Goal: Task Accomplishment & Management: Manage account settings

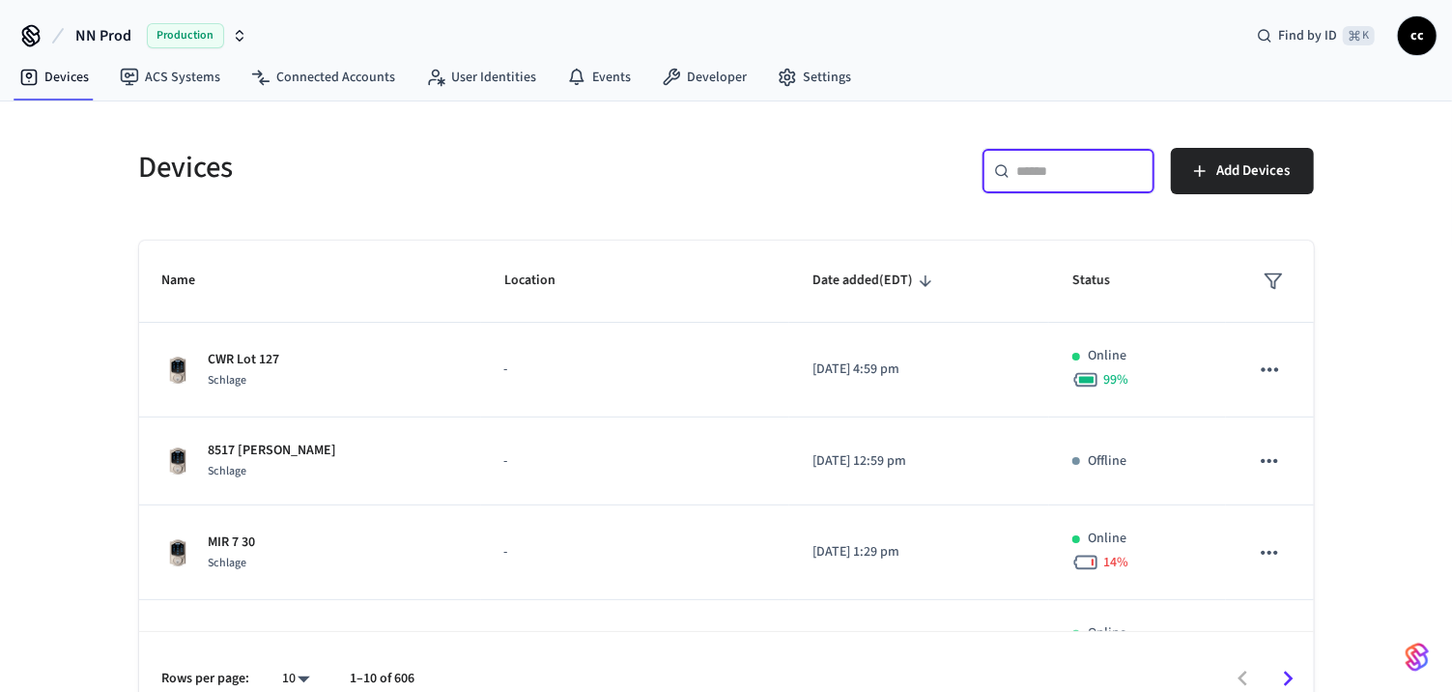
scroll to position [372, 0]
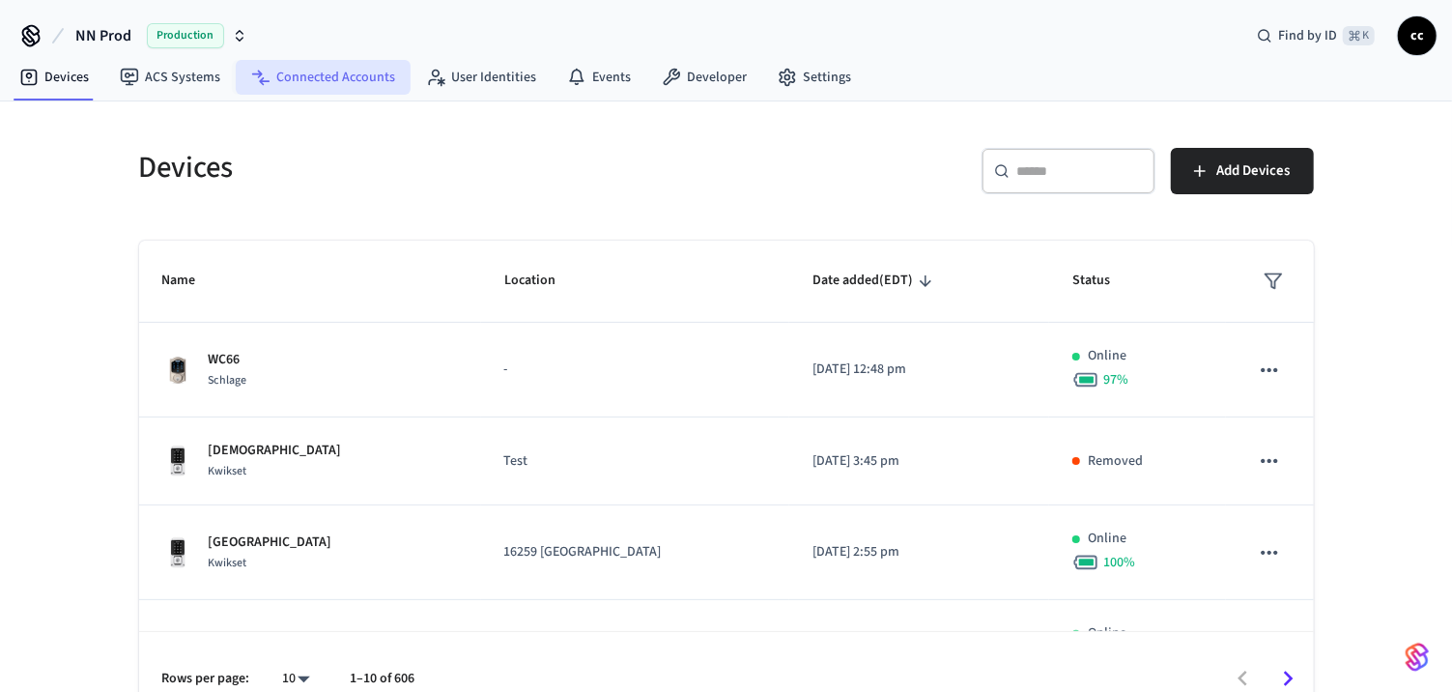
click at [349, 71] on link "Connected Accounts" at bounding box center [323, 77] width 175 height 35
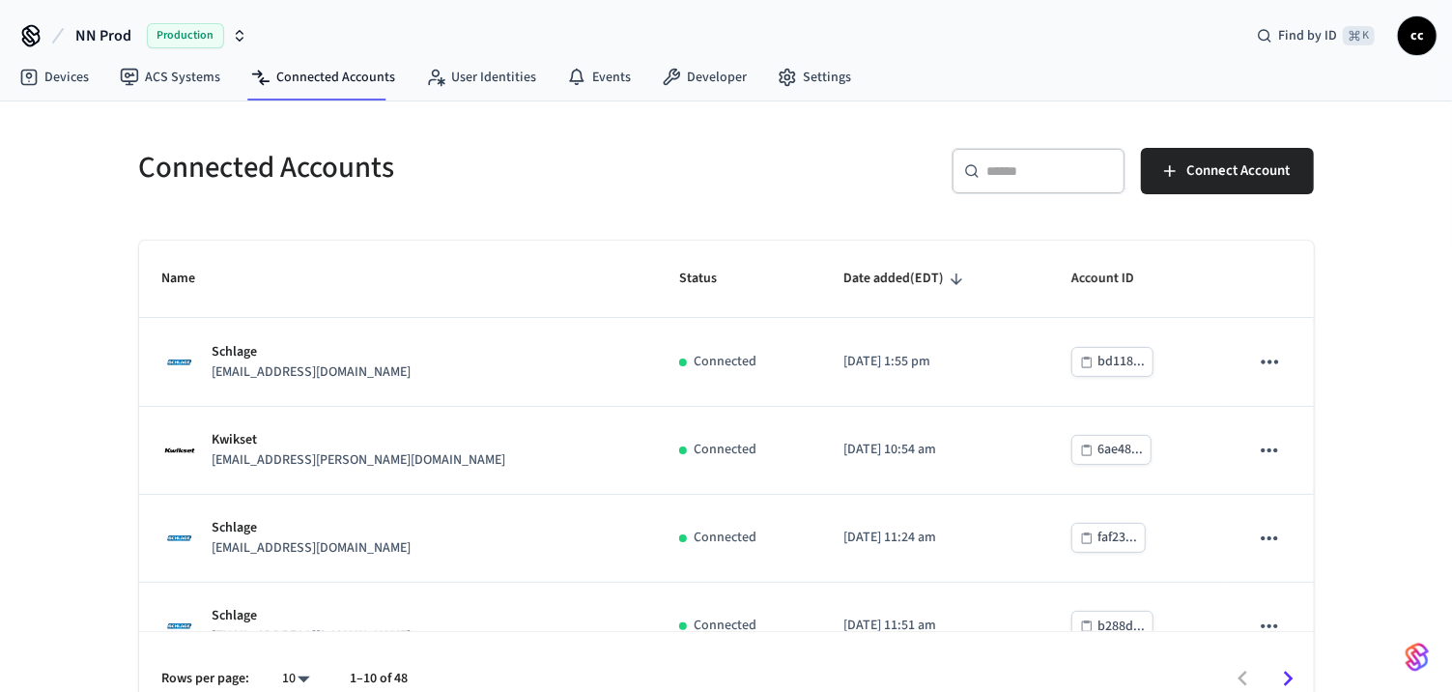
click at [1021, 168] on input "text" at bounding box center [1050, 170] width 126 height 19
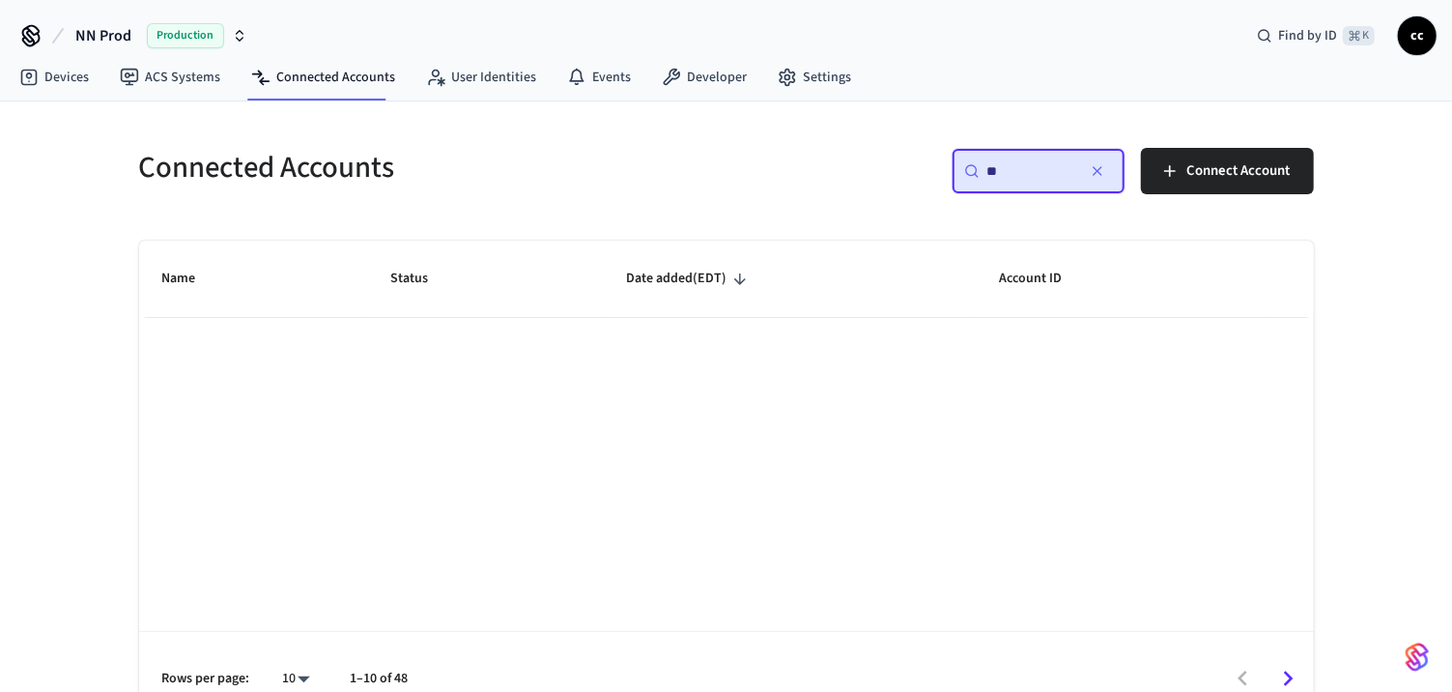
type input "*"
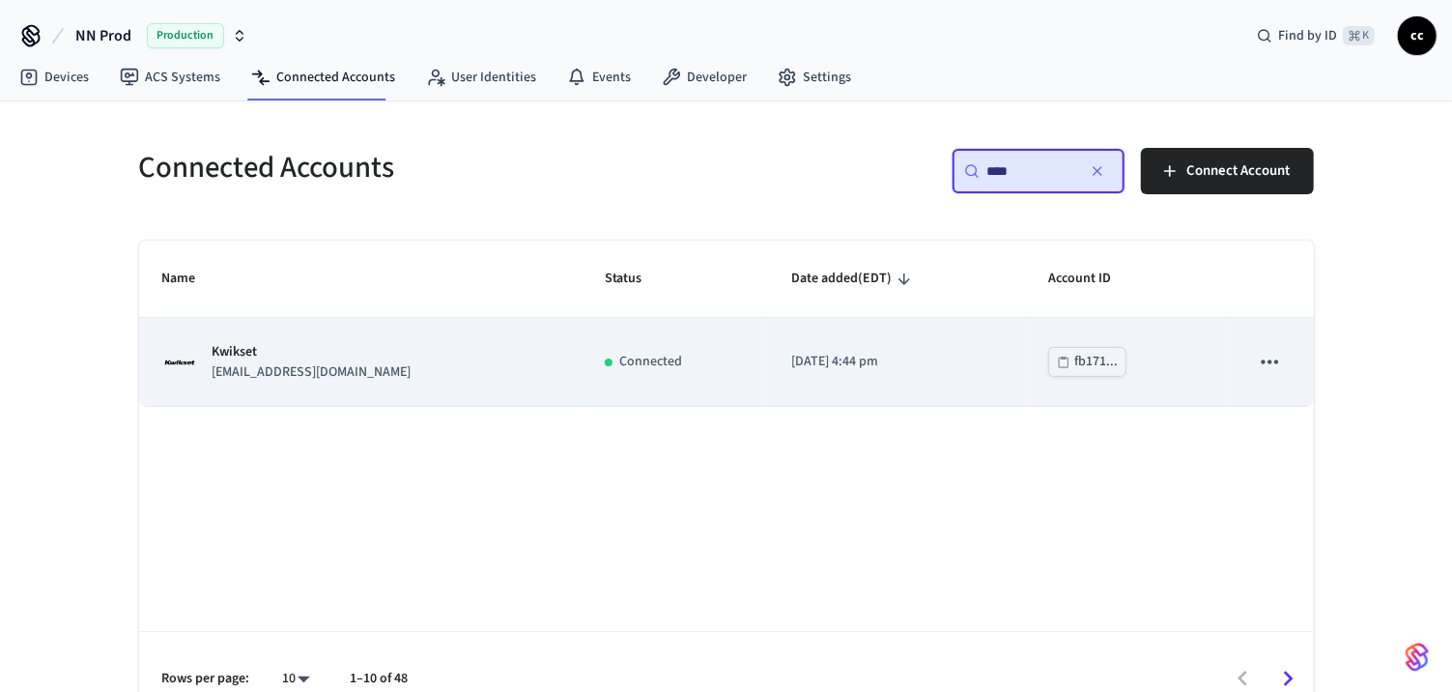
type input "****"
click at [502, 358] on div "Kwikset locks+dwhou@nternow.com" at bounding box center [360, 362] width 396 height 41
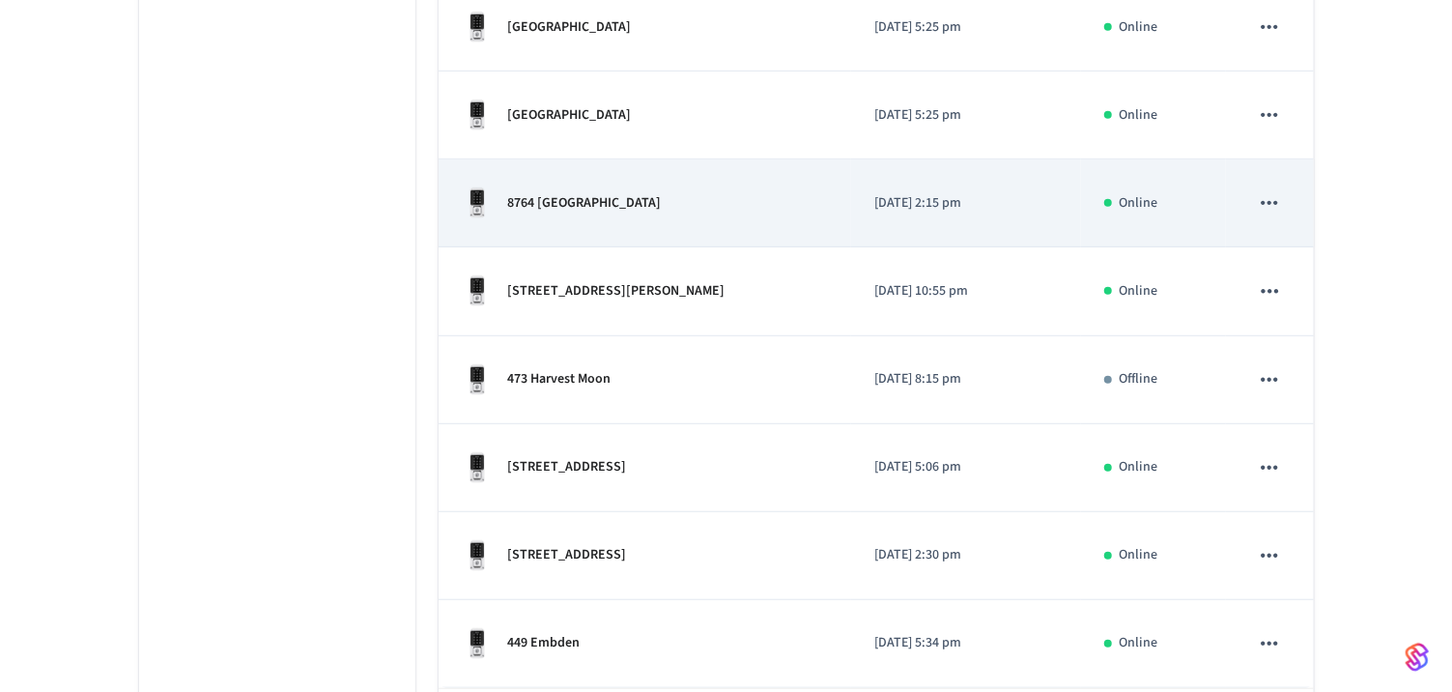
scroll to position [714, 0]
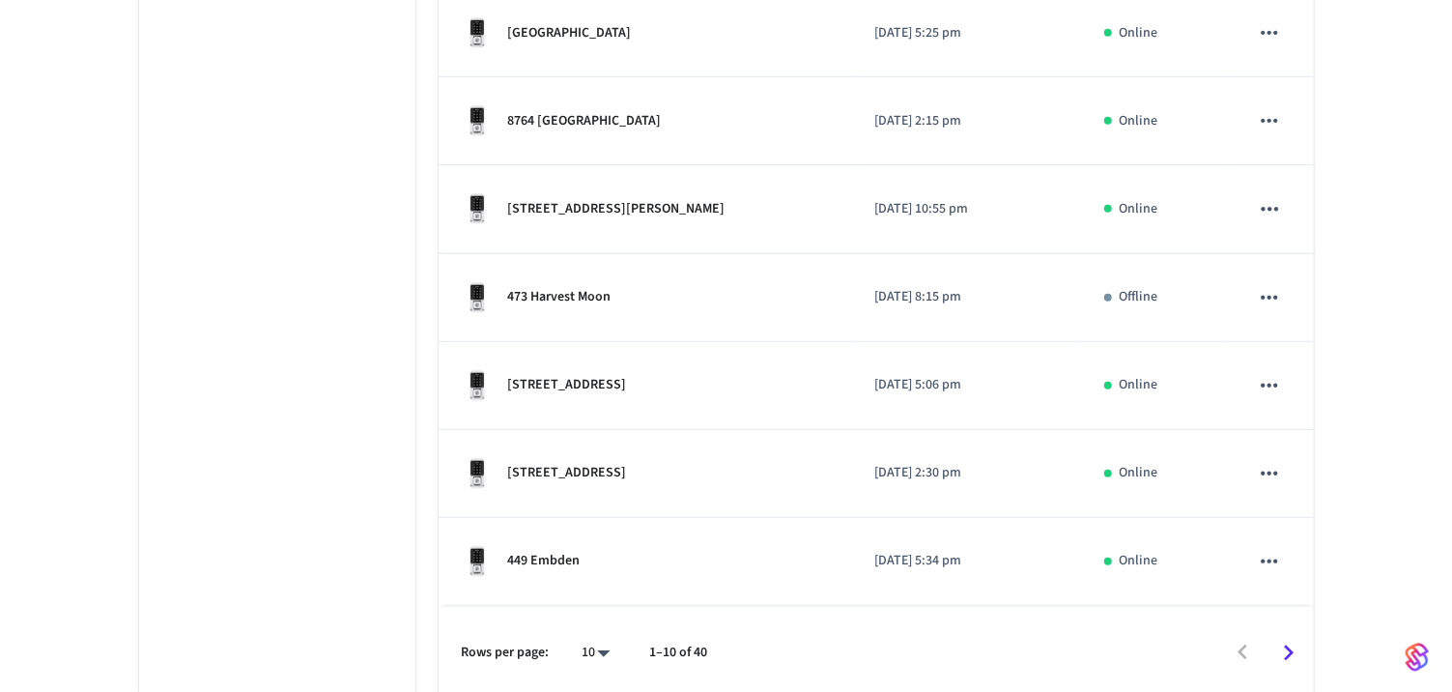
click at [595, 550] on li "25" at bounding box center [588, 533] width 51 height 52
type input "**"
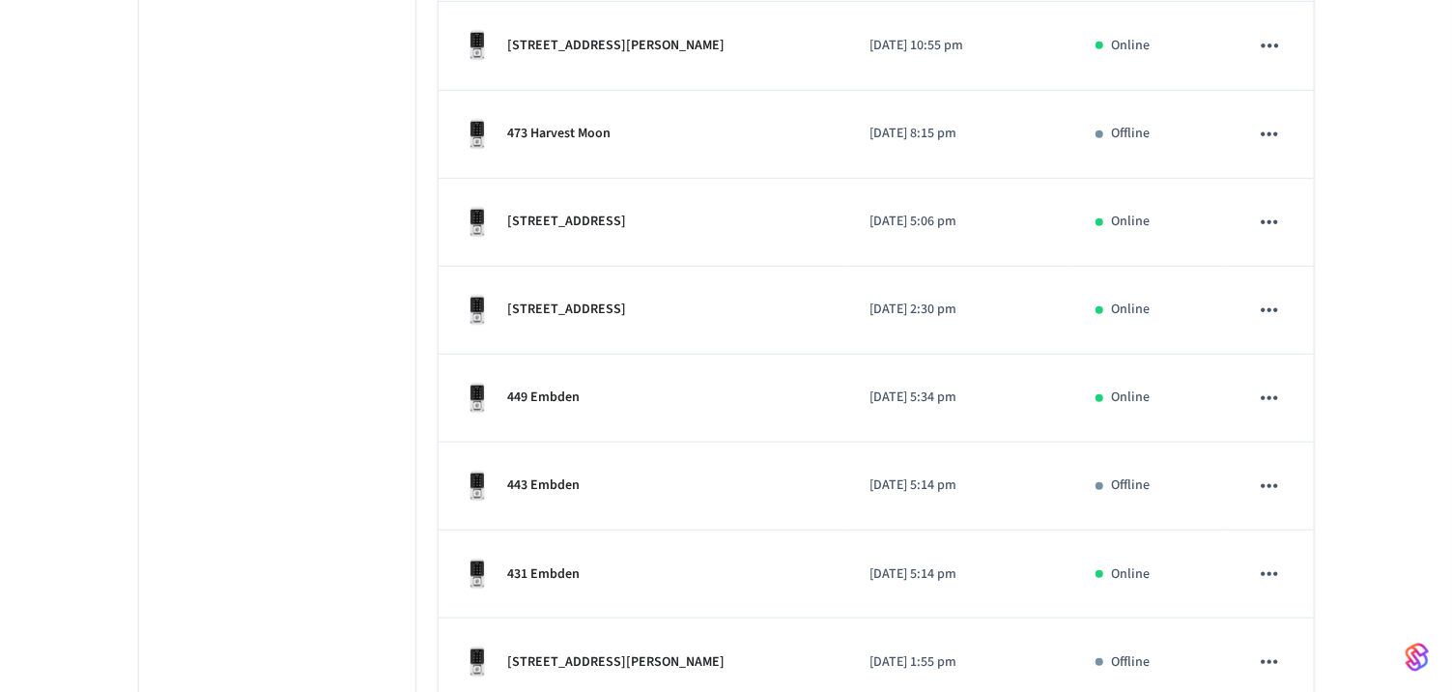
scroll to position [872, 0]
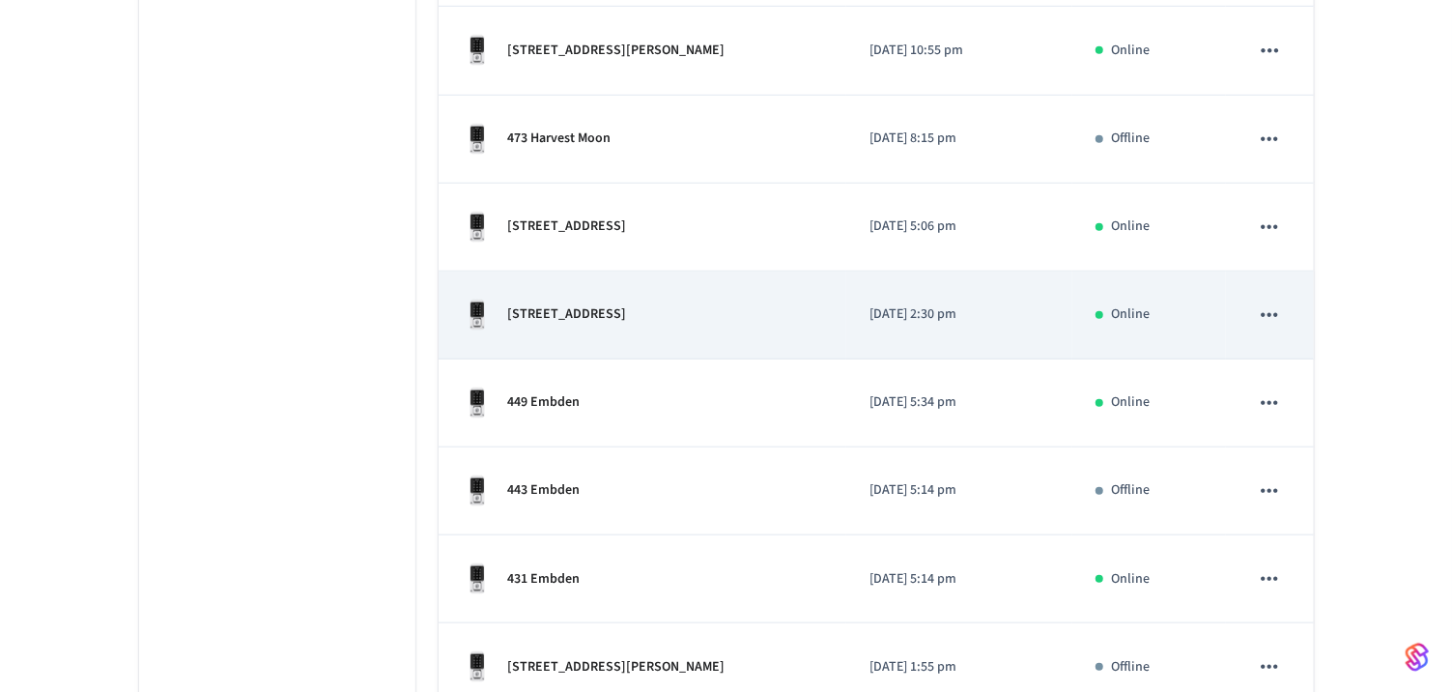
click at [646, 316] on div "483 Aud Shear Way" at bounding box center [642, 314] width 361 height 31
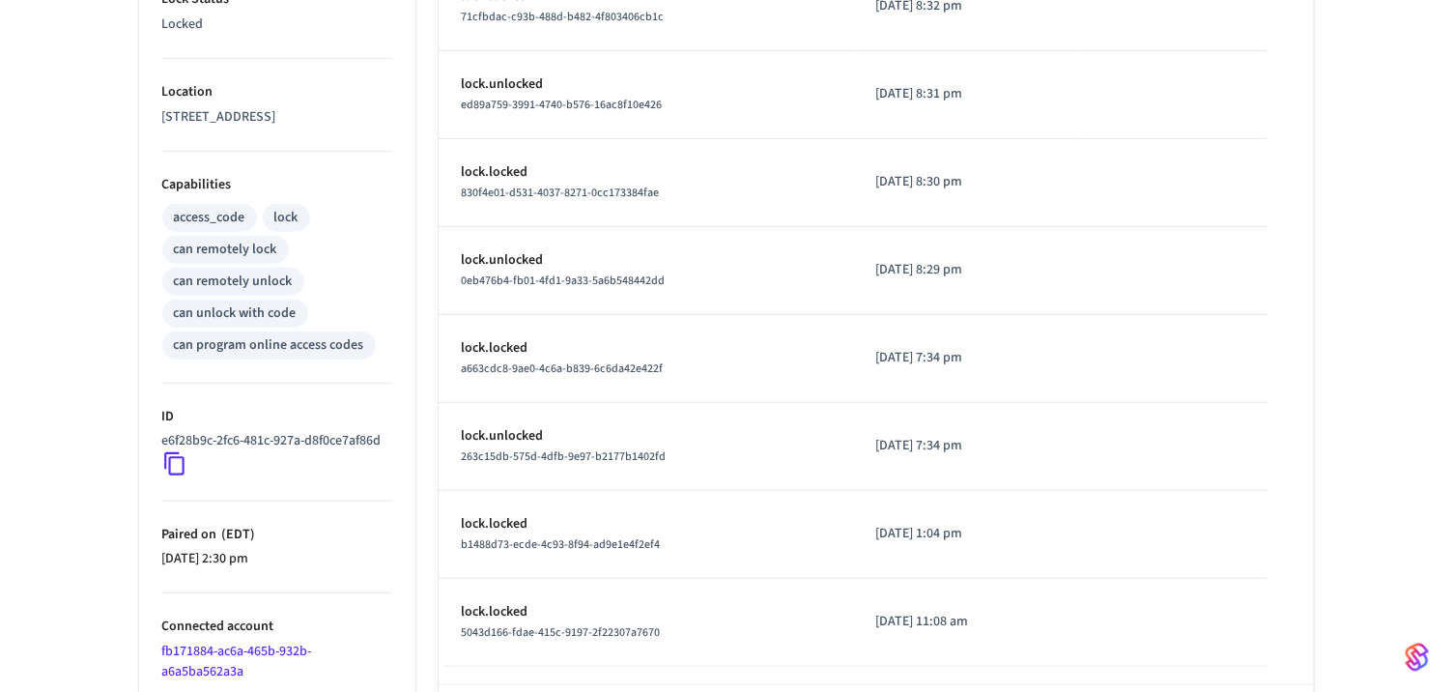
scroll to position [689, 0]
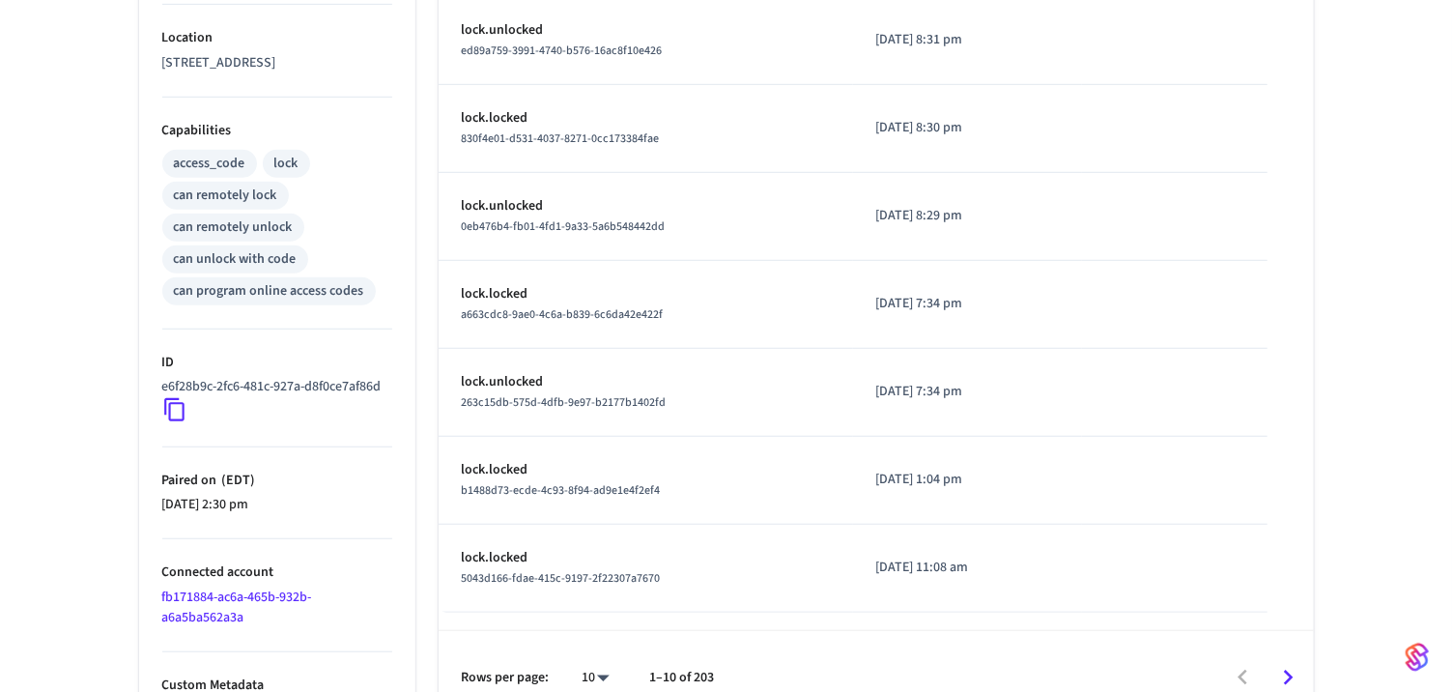
click at [178, 422] on icon at bounding box center [174, 409] width 25 height 25
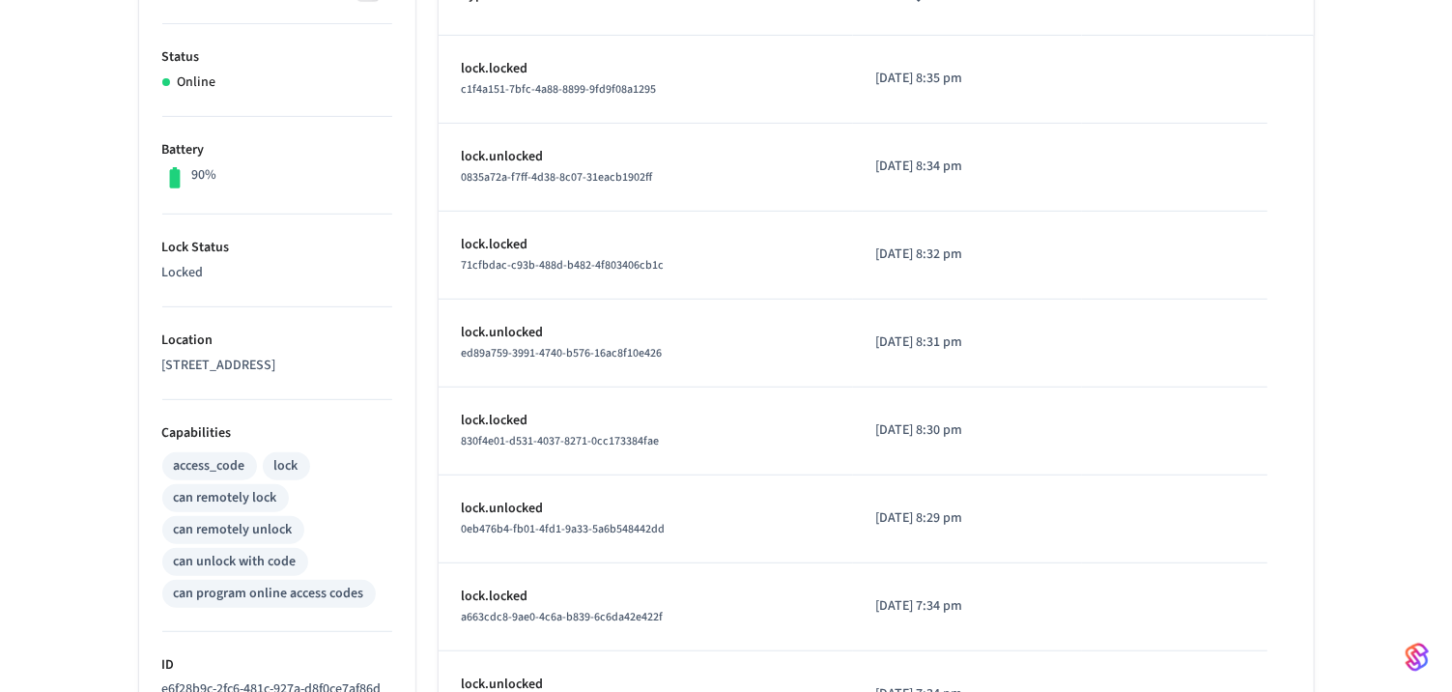
scroll to position [0, 0]
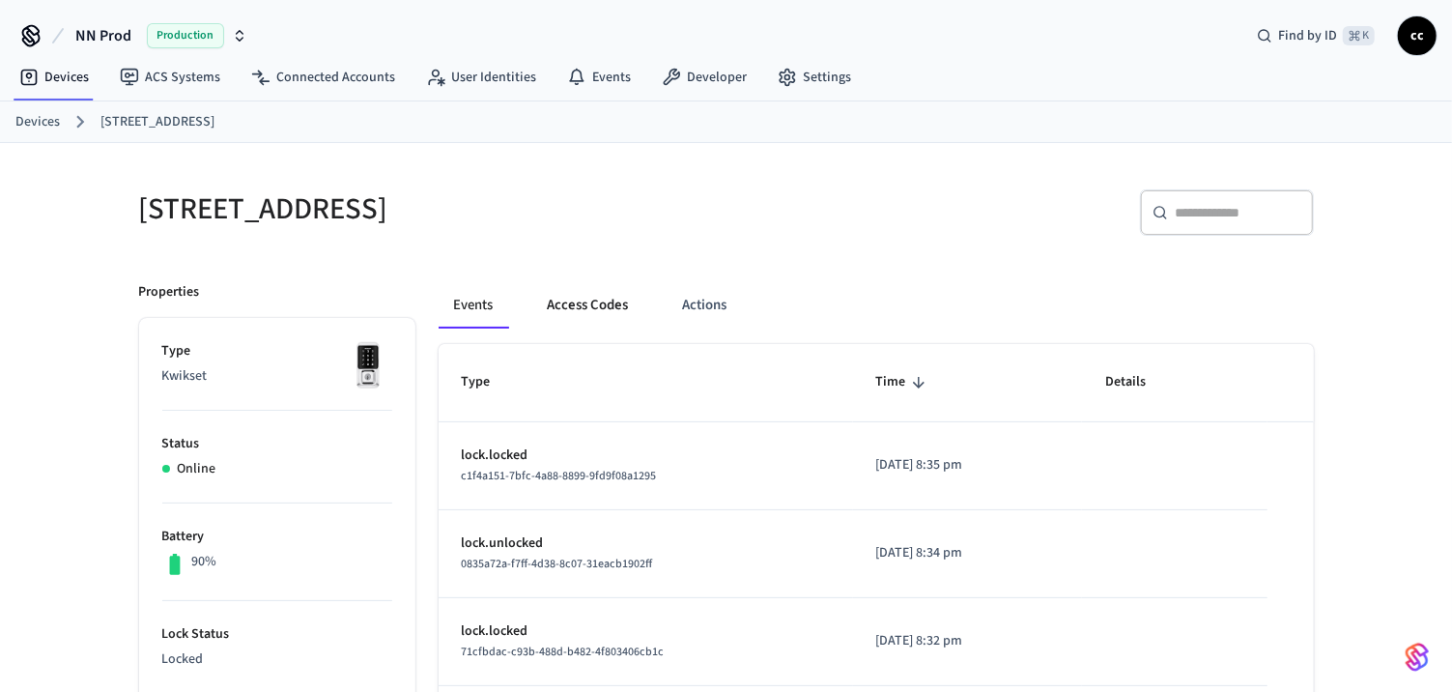
click at [584, 305] on button "Access Codes" at bounding box center [588, 305] width 112 height 46
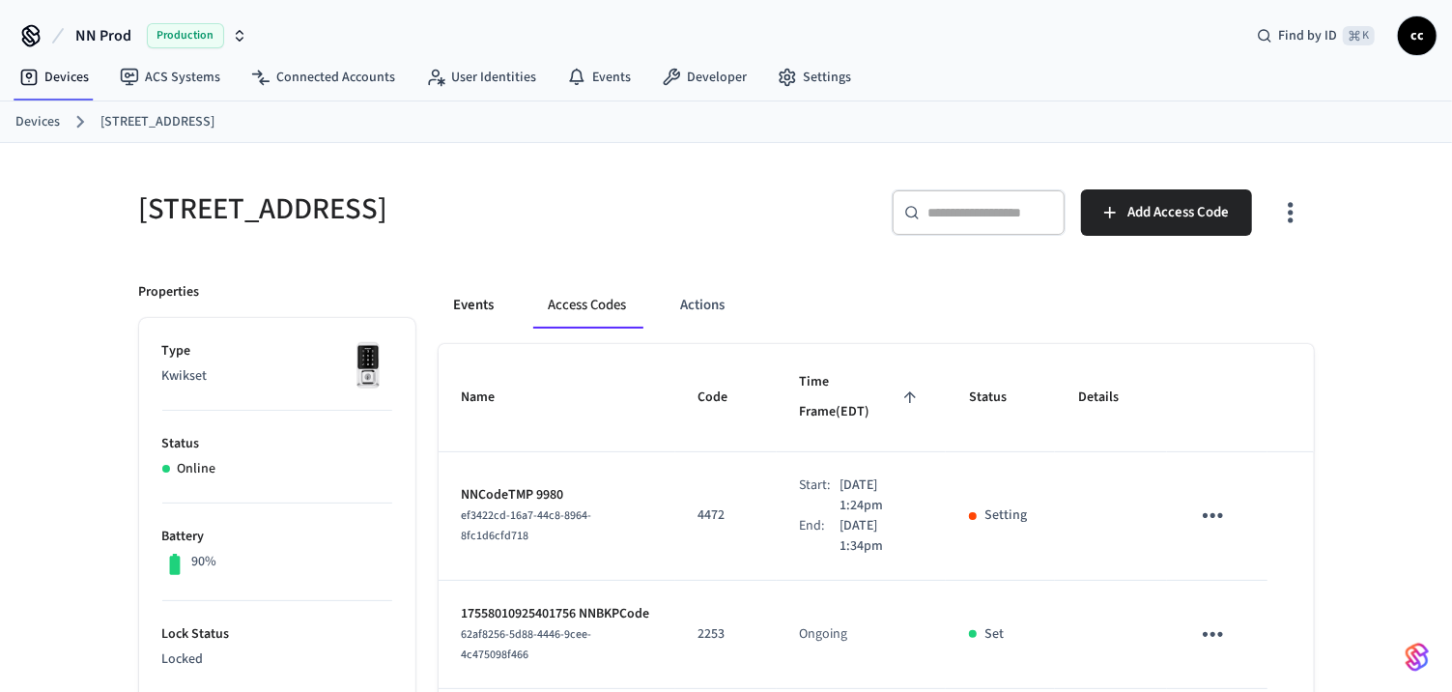
click at [468, 299] on button "Events" at bounding box center [474, 305] width 71 height 46
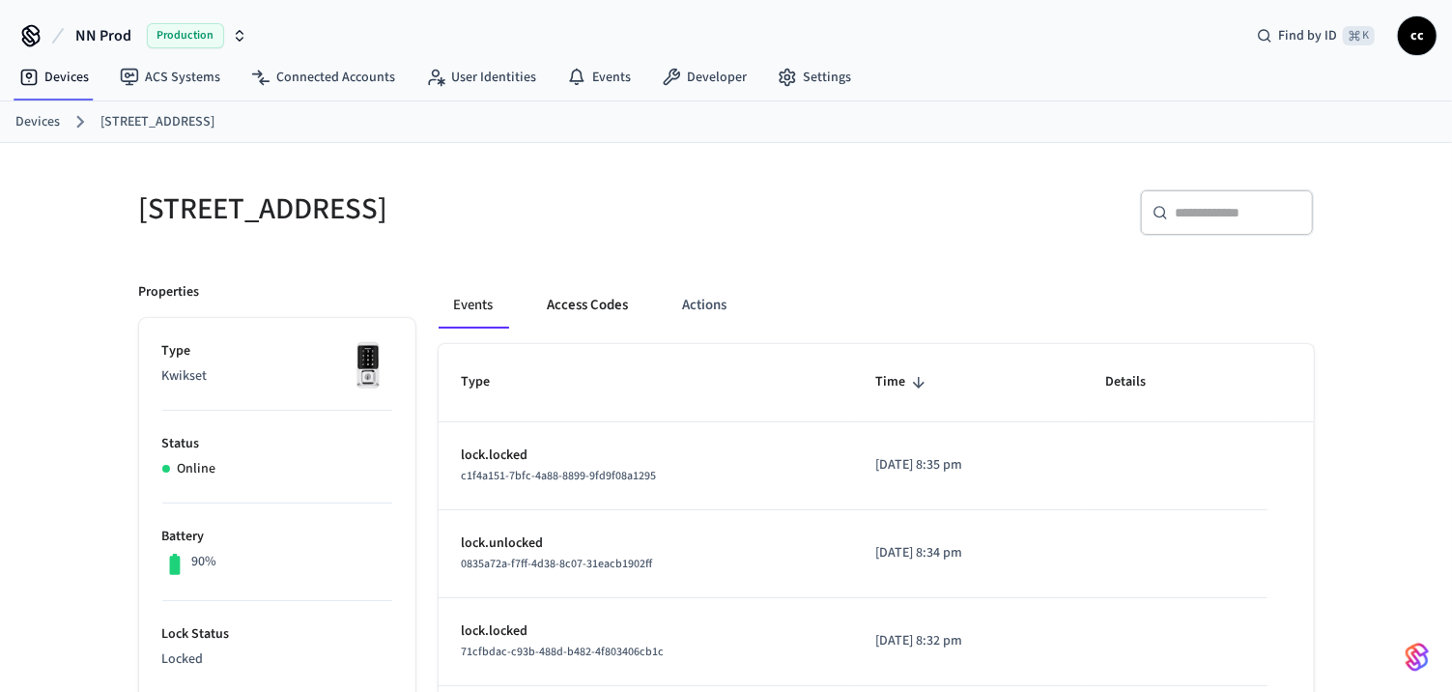
click at [601, 310] on button "Access Codes" at bounding box center [588, 305] width 112 height 46
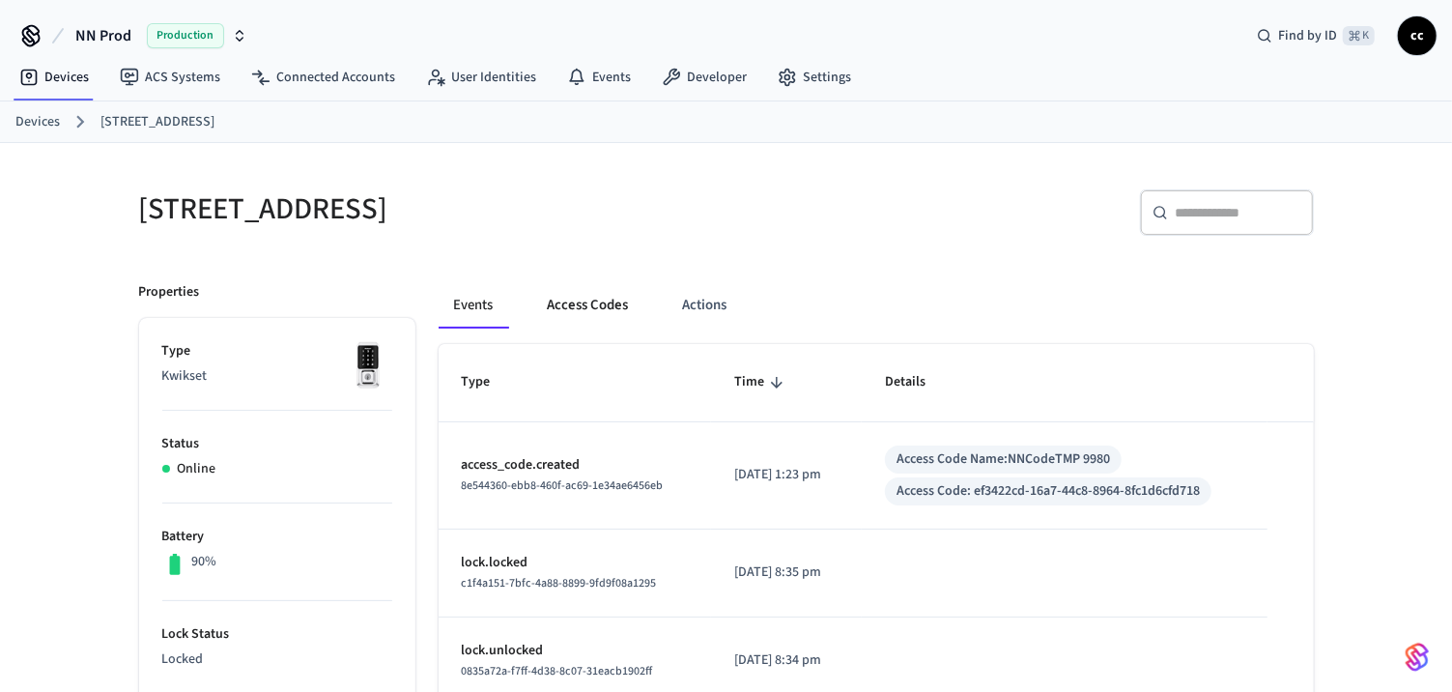
click at [569, 298] on button "Access Codes" at bounding box center [588, 305] width 112 height 46
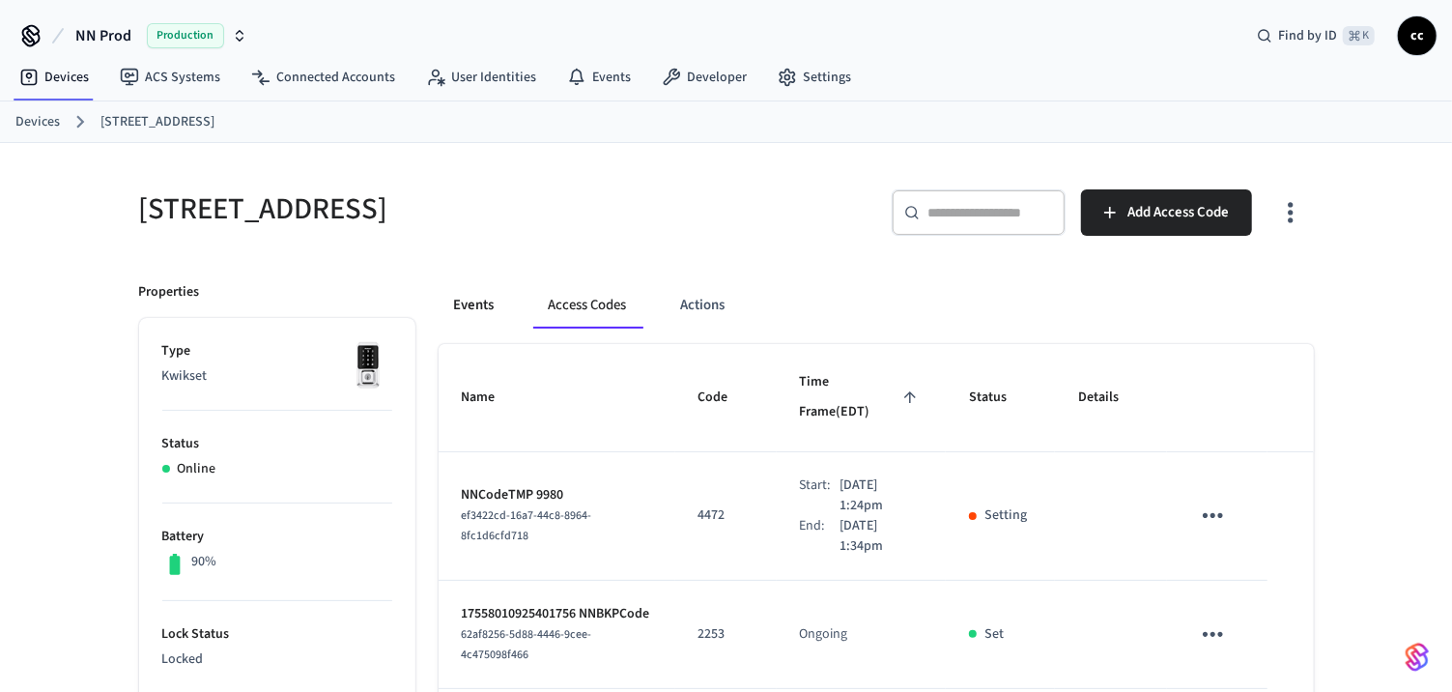
click at [483, 294] on button "Events" at bounding box center [474, 305] width 71 height 46
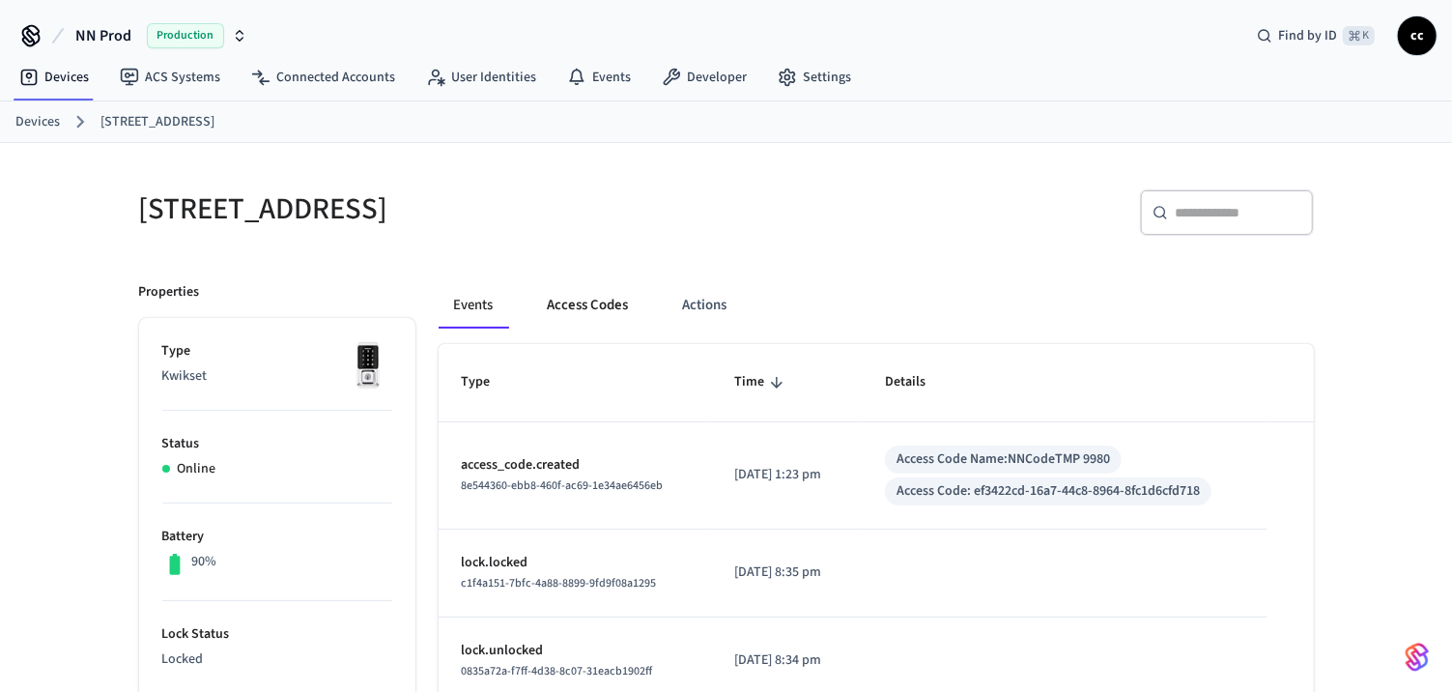
click at [591, 301] on button "Access Codes" at bounding box center [588, 305] width 112 height 46
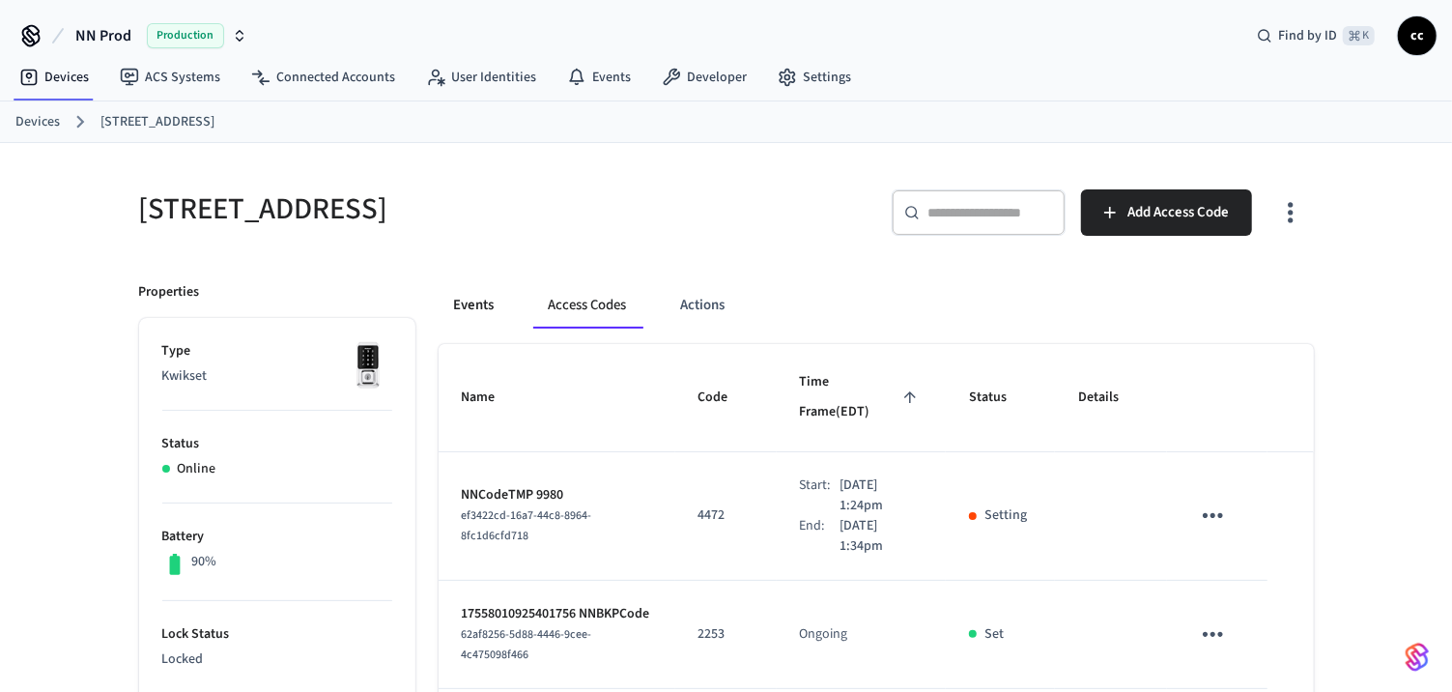
click at [466, 310] on button "Events" at bounding box center [474, 305] width 71 height 46
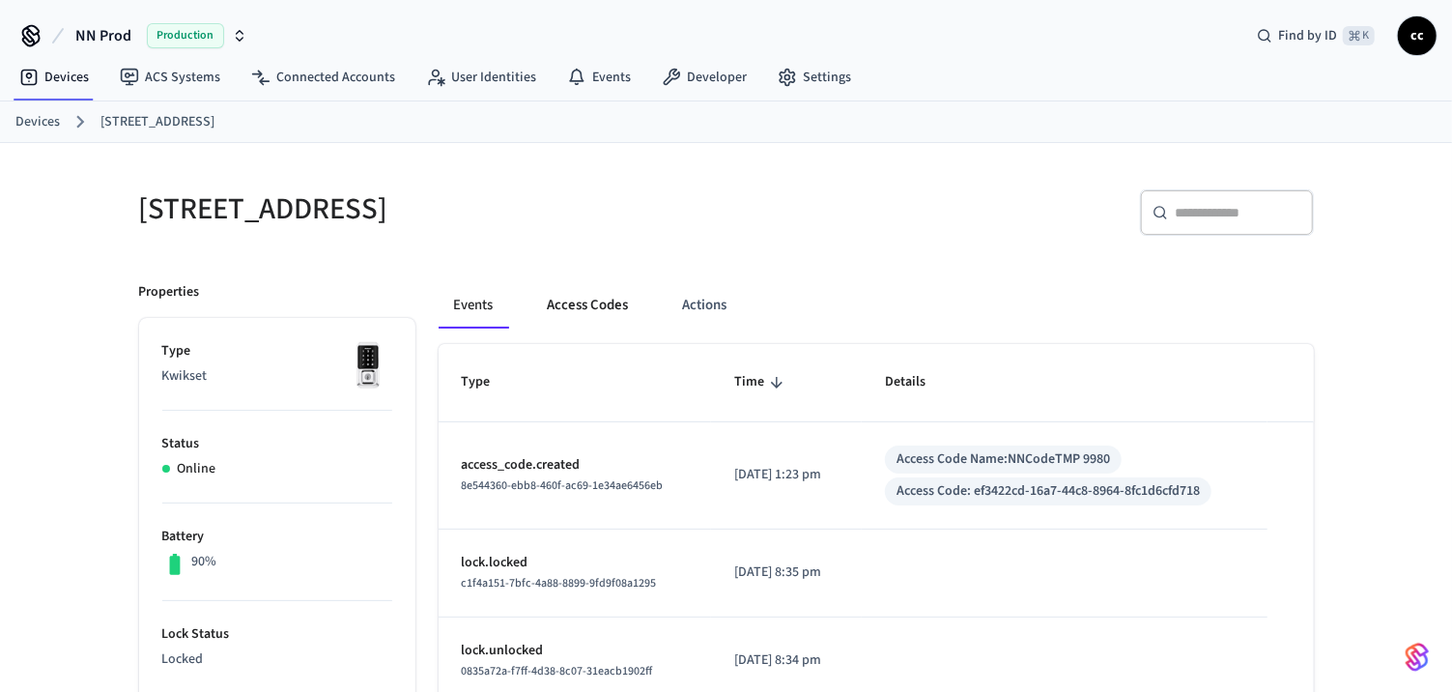
click at [595, 304] on button "Access Codes" at bounding box center [588, 305] width 112 height 46
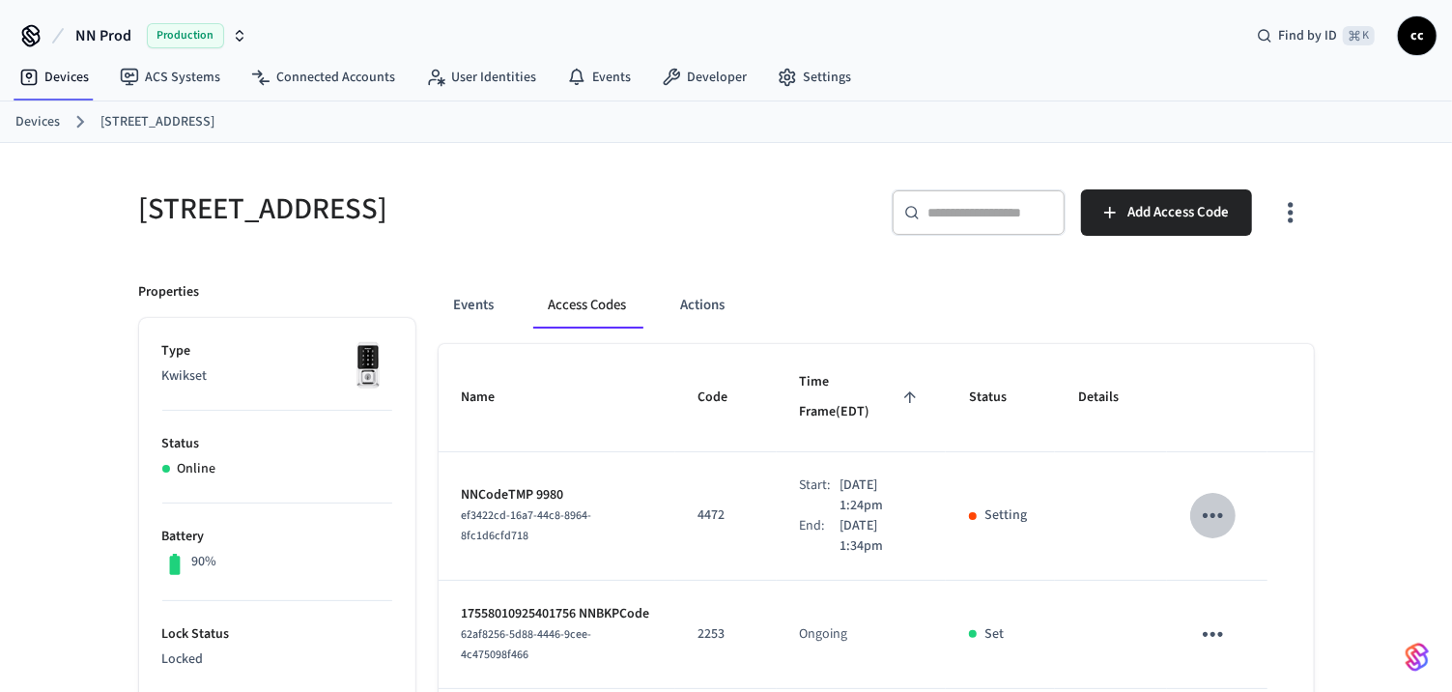
click at [1216, 500] on icon "sticky table" at bounding box center [1213, 515] width 30 height 30
click at [1216, 477] on div at bounding box center [726, 346] width 1452 height 692
click at [465, 306] on button "Events" at bounding box center [474, 305] width 71 height 46
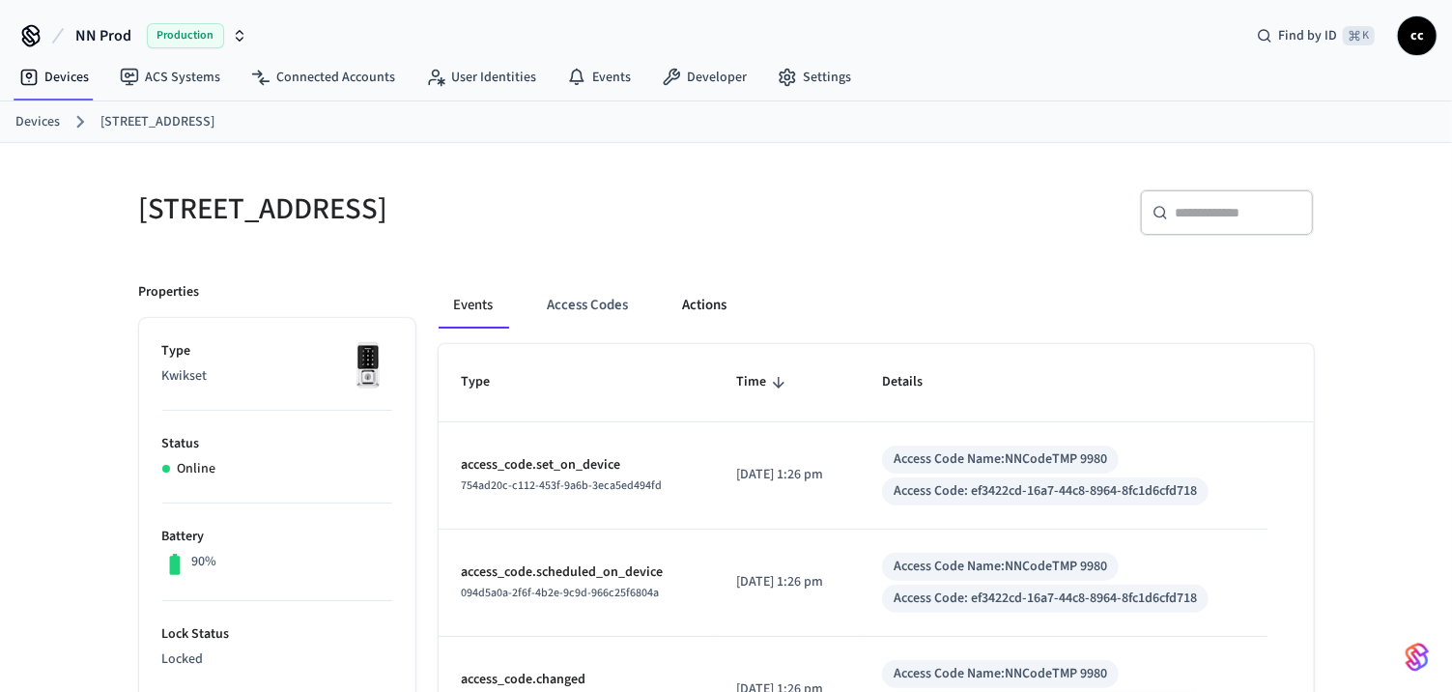
click at [716, 304] on button "Actions" at bounding box center [704, 305] width 75 height 46
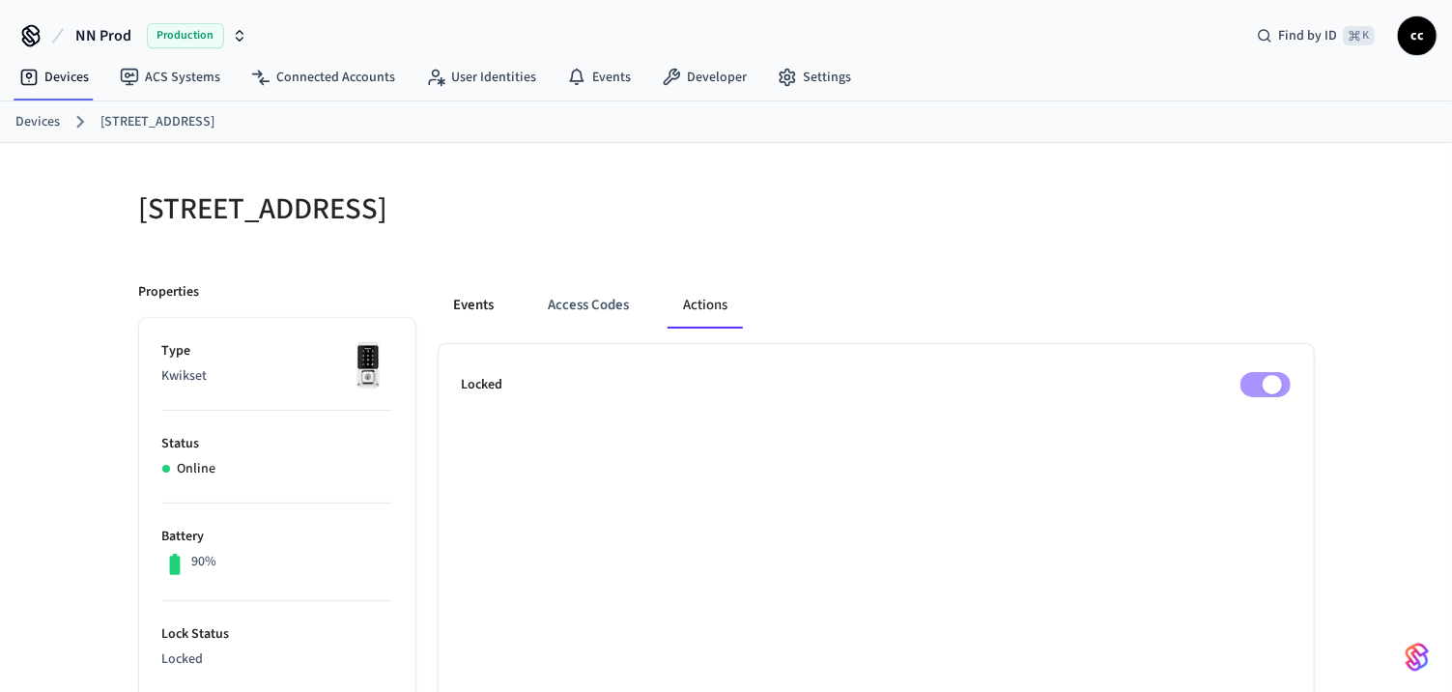
click at [471, 304] on button "Events" at bounding box center [474, 305] width 71 height 46
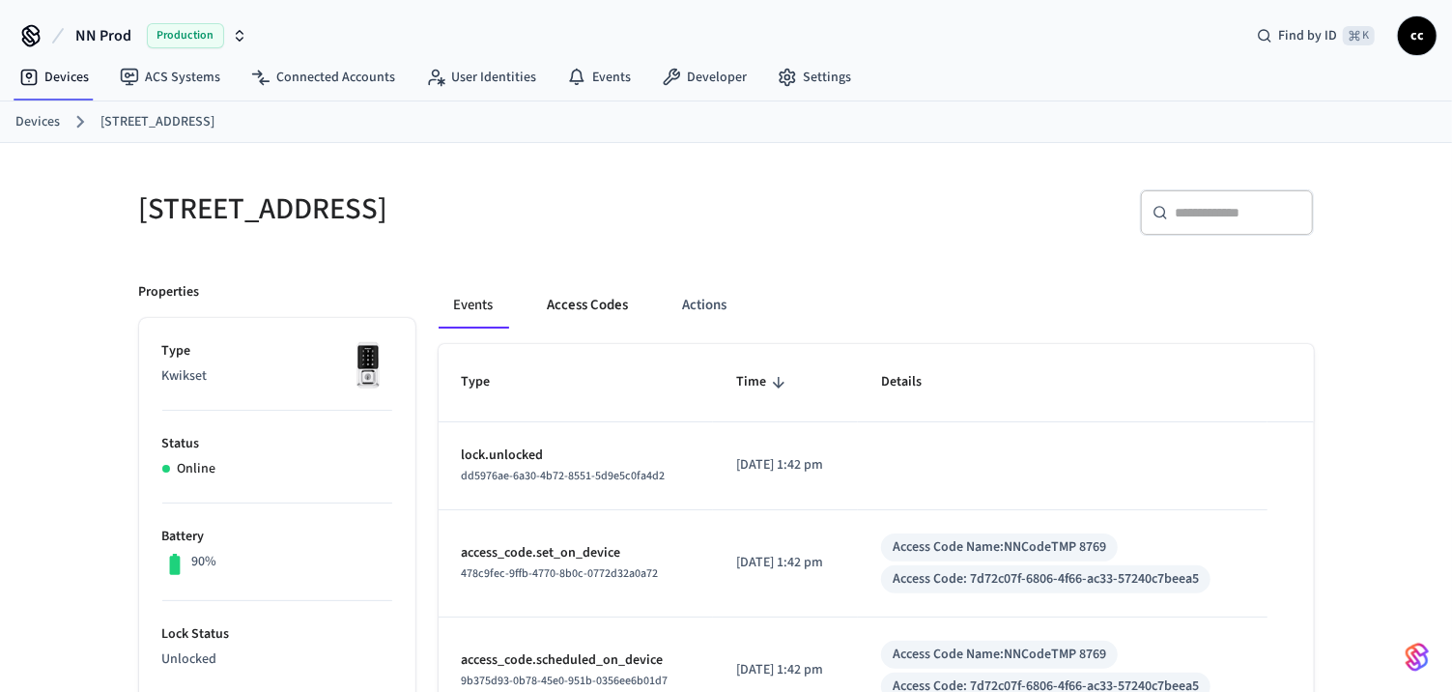
click at [583, 304] on button "Access Codes" at bounding box center [588, 305] width 112 height 46
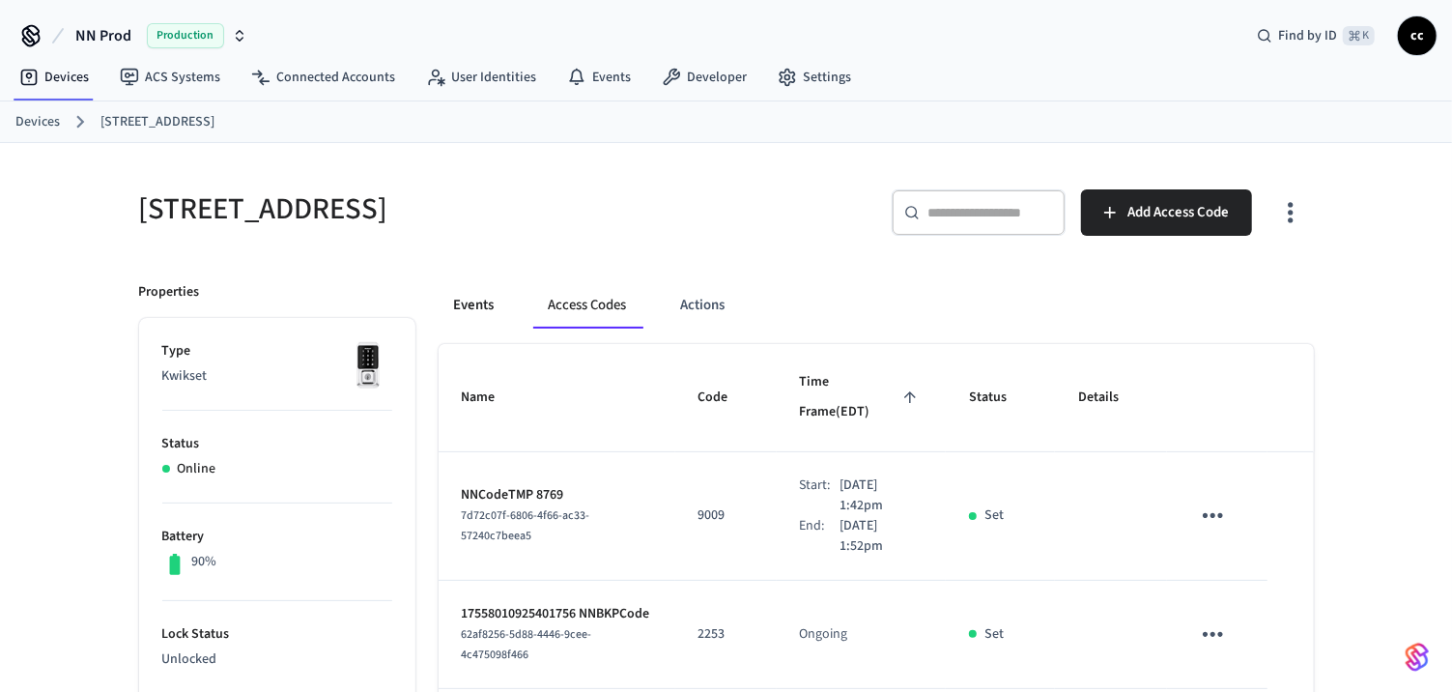
click at [469, 297] on button "Events" at bounding box center [474, 305] width 71 height 46
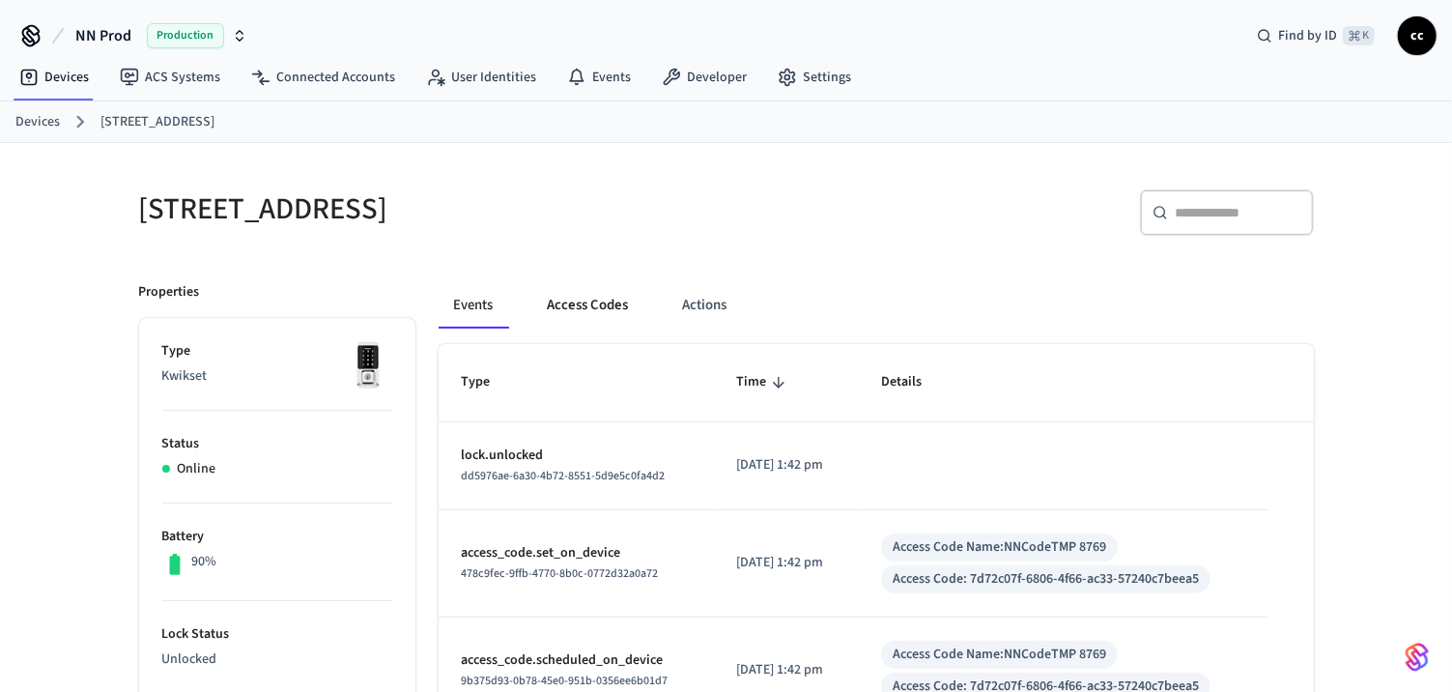
click at [584, 306] on button "Access Codes" at bounding box center [588, 305] width 112 height 46
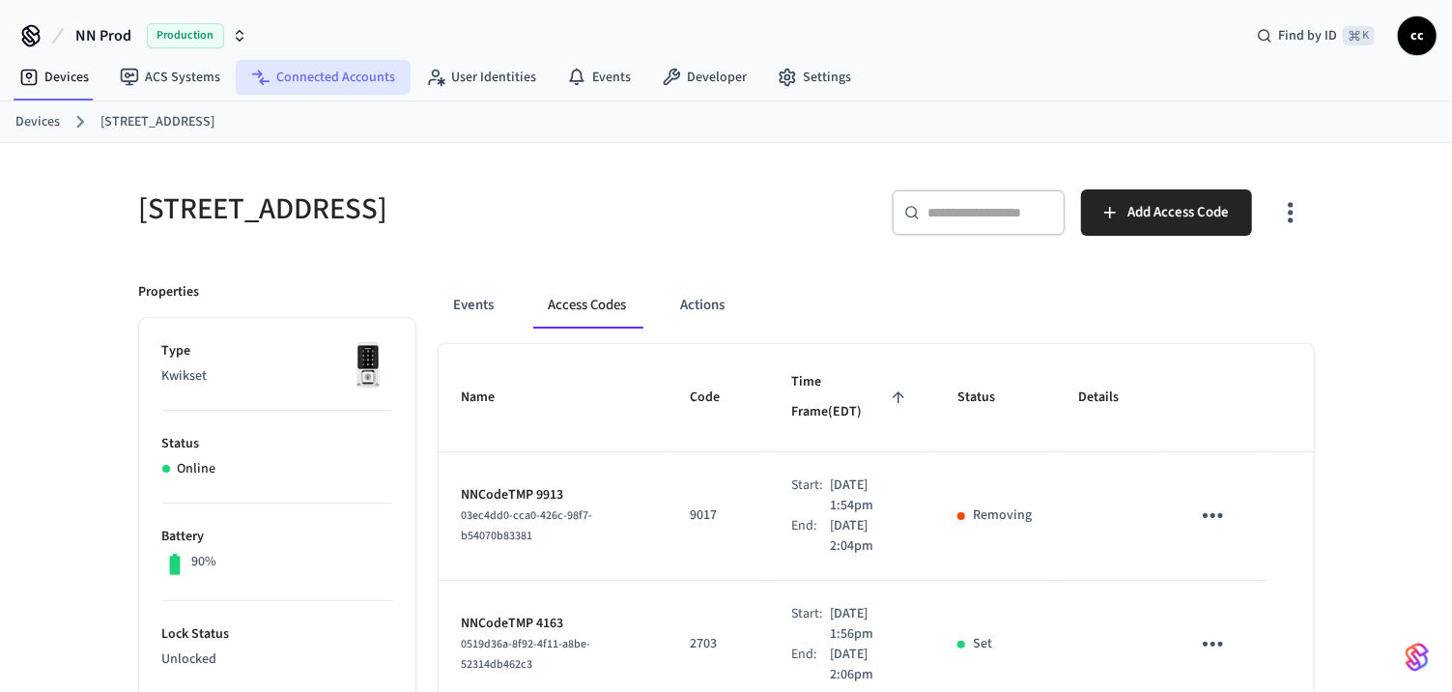
click at [304, 79] on link "Connected Accounts" at bounding box center [323, 77] width 175 height 35
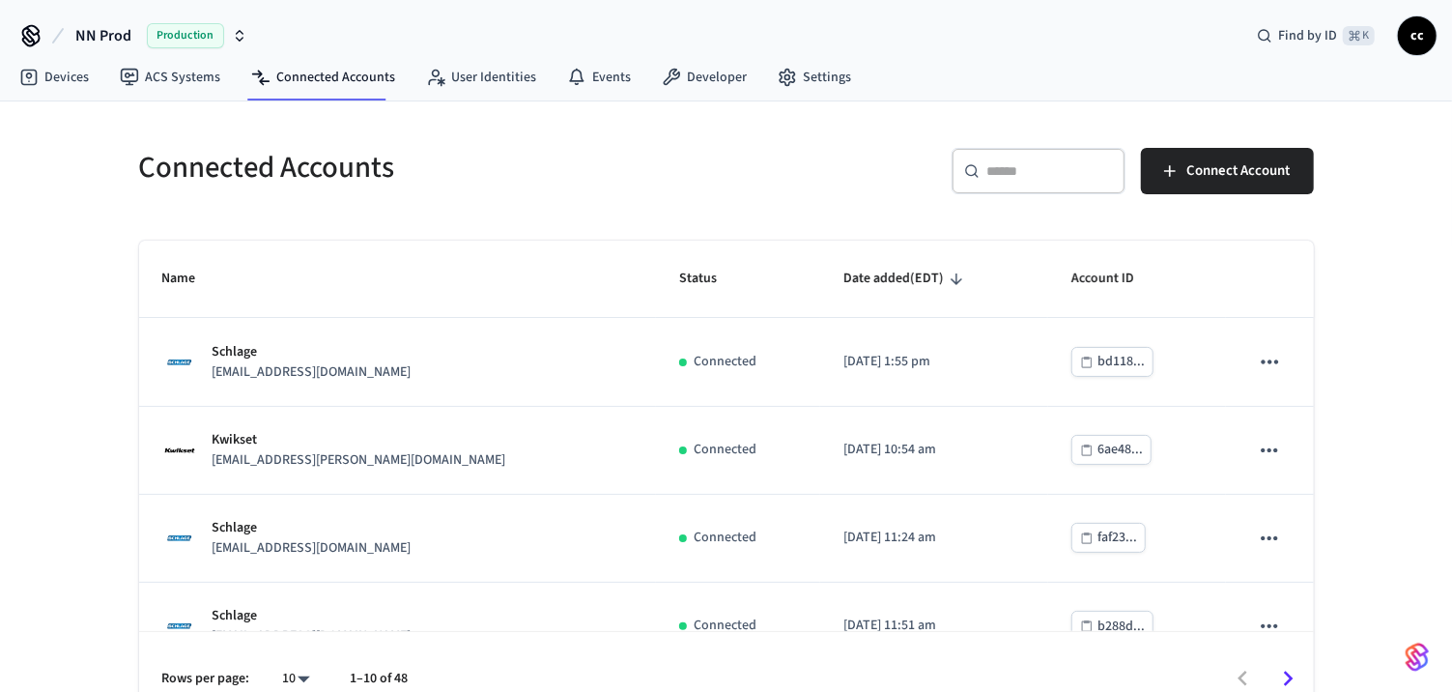
click at [1040, 170] on input "text" at bounding box center [1050, 170] width 126 height 19
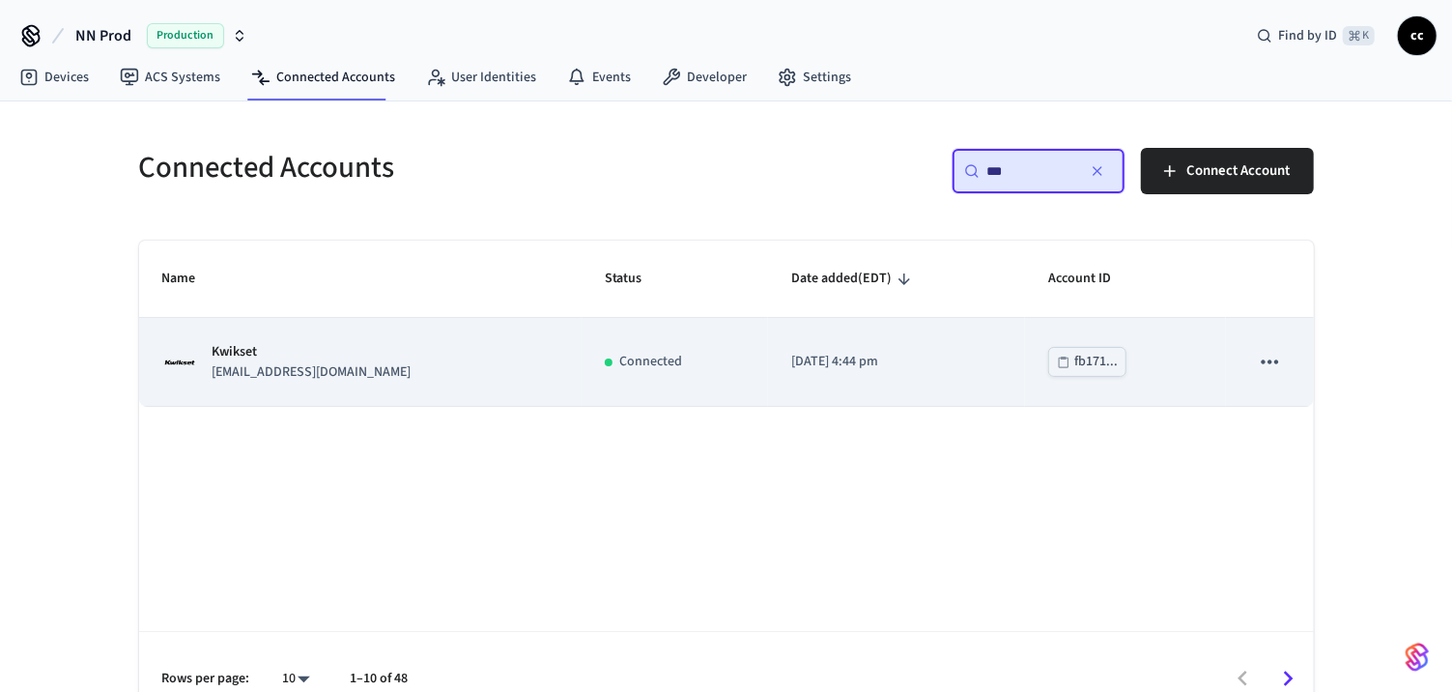
type input "***"
click at [884, 388] on td "[DATE] 4:44 pm" at bounding box center [897, 362] width 258 height 88
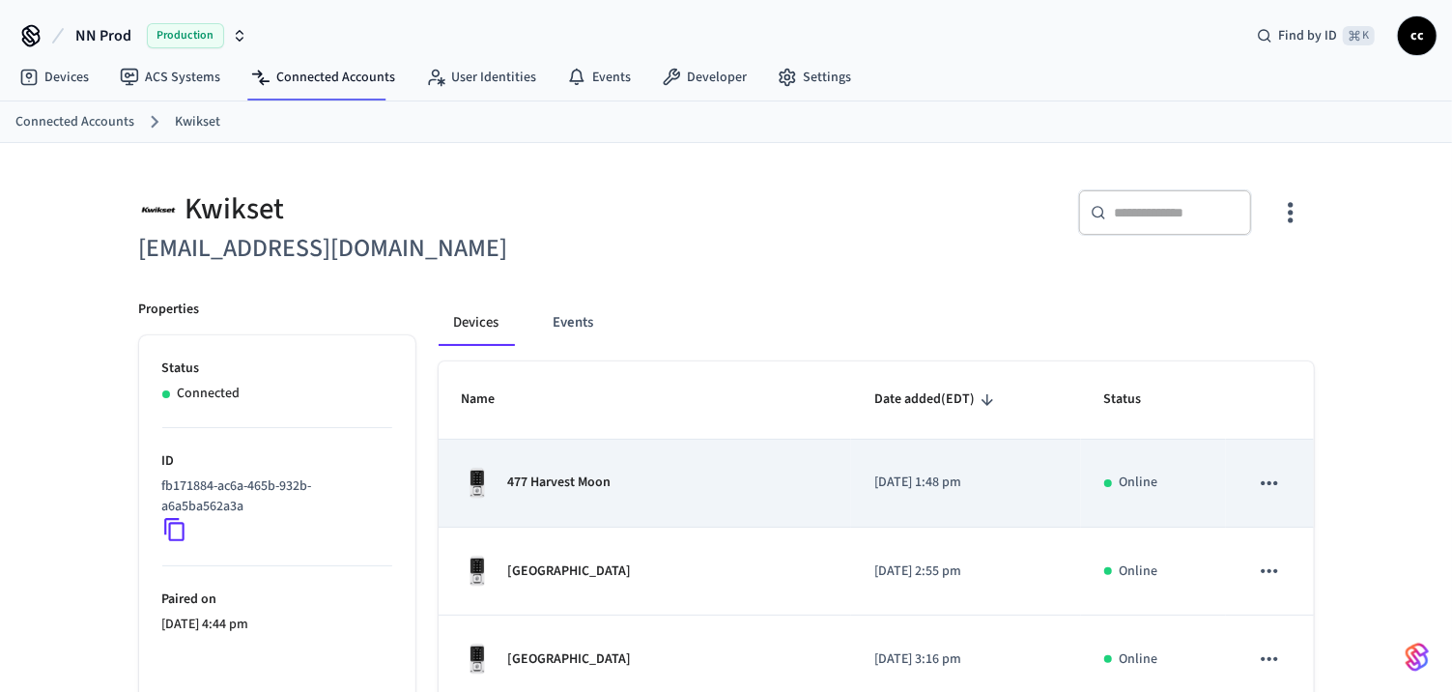
click at [618, 491] on div "477 Harvest Moon" at bounding box center [645, 482] width 367 height 31
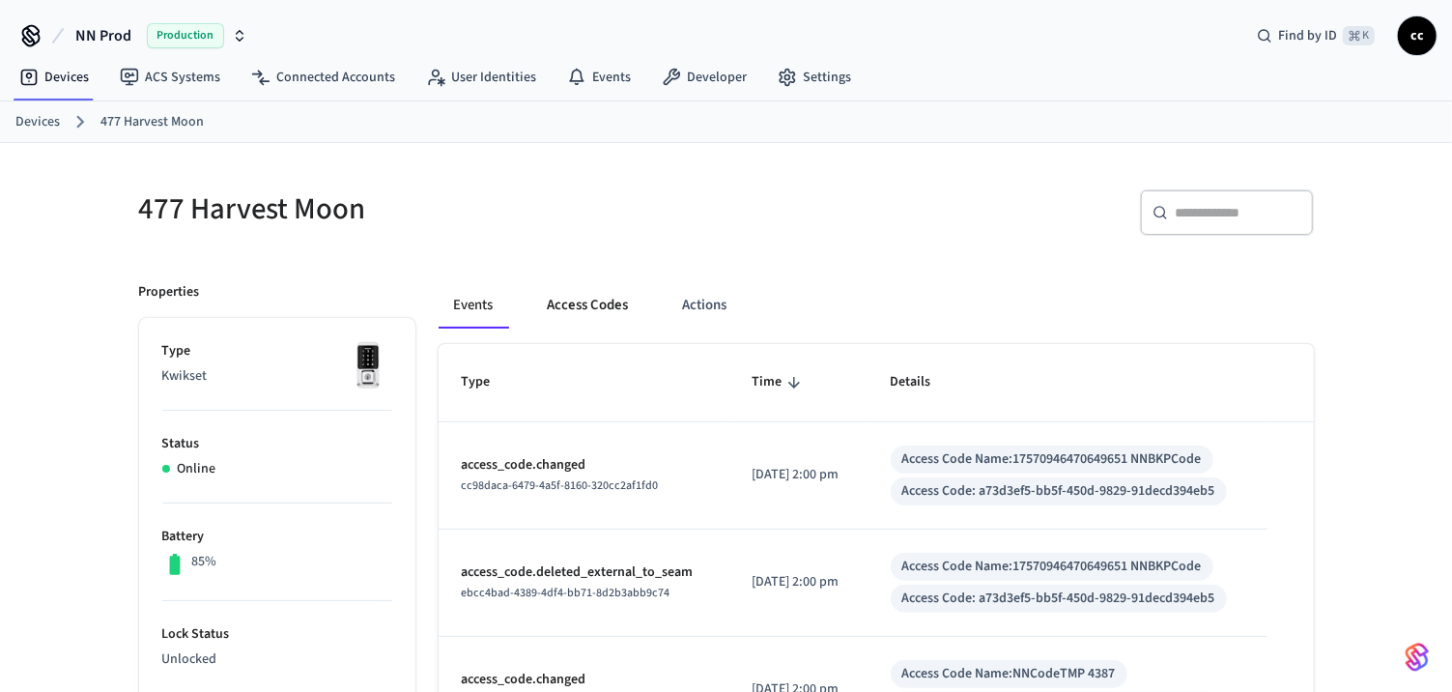
click at [600, 307] on button "Access Codes" at bounding box center [588, 305] width 112 height 46
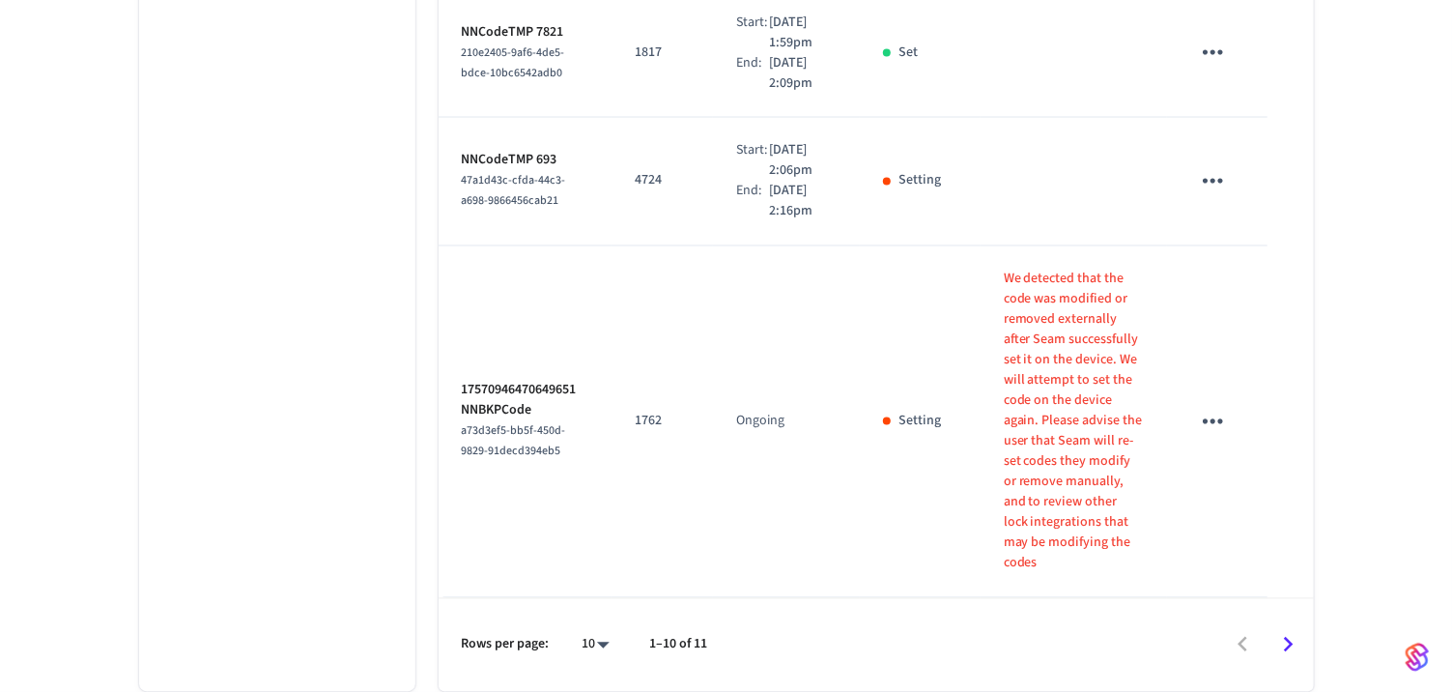
scroll to position [2124, 0]
click at [1218, 435] on icon "sticky table" at bounding box center [1213, 422] width 30 height 30
click at [1263, 534] on li "Delete" at bounding box center [1259, 541] width 92 height 51
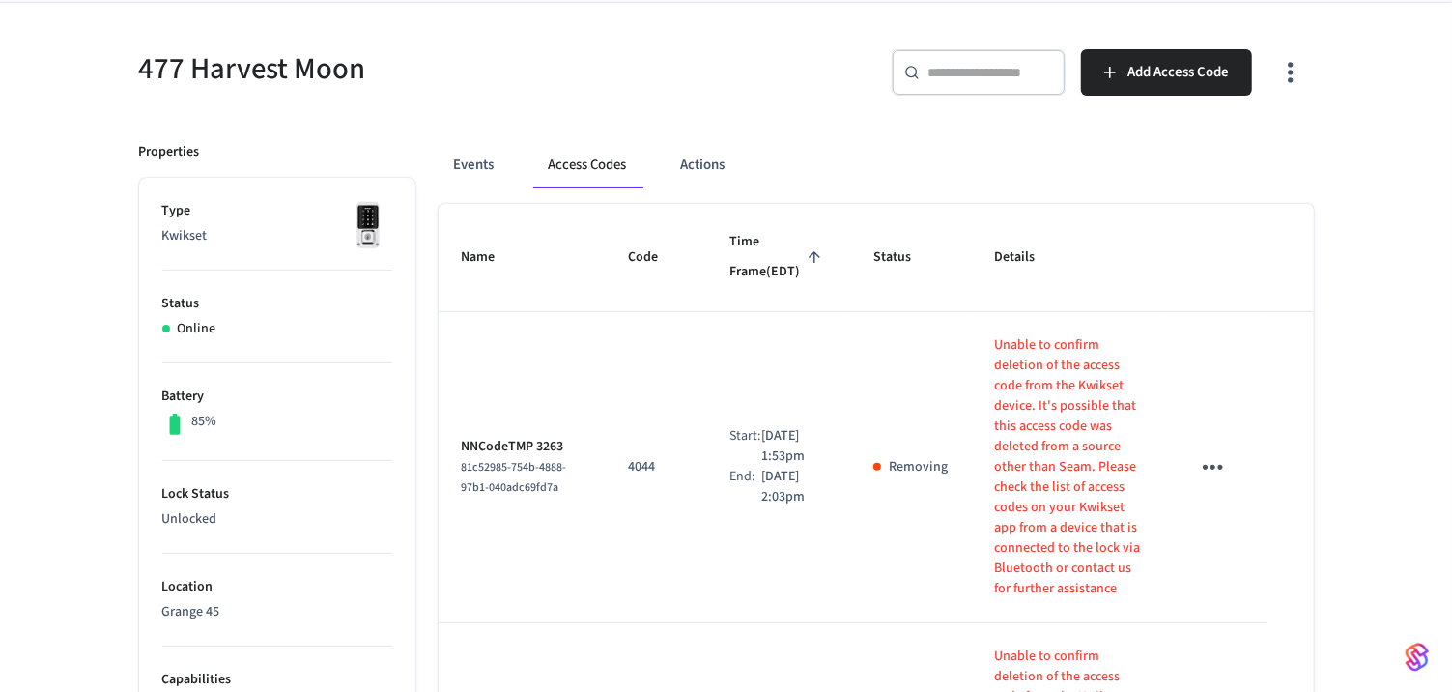
scroll to position [138, 0]
